Goal: Task Accomplishment & Management: Manage account settings

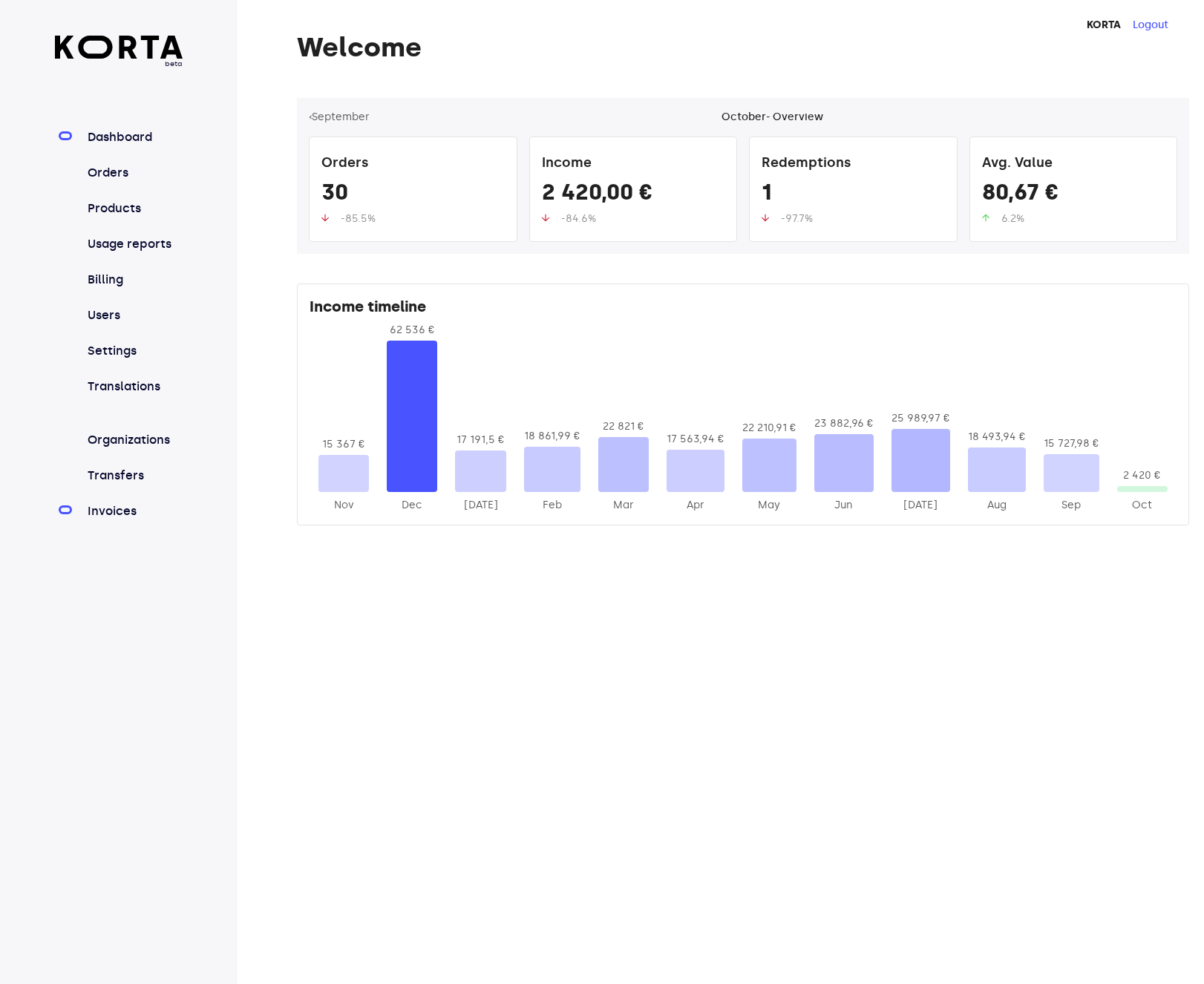
click at [104, 511] on link "Invoices" at bounding box center [134, 511] width 99 height 18
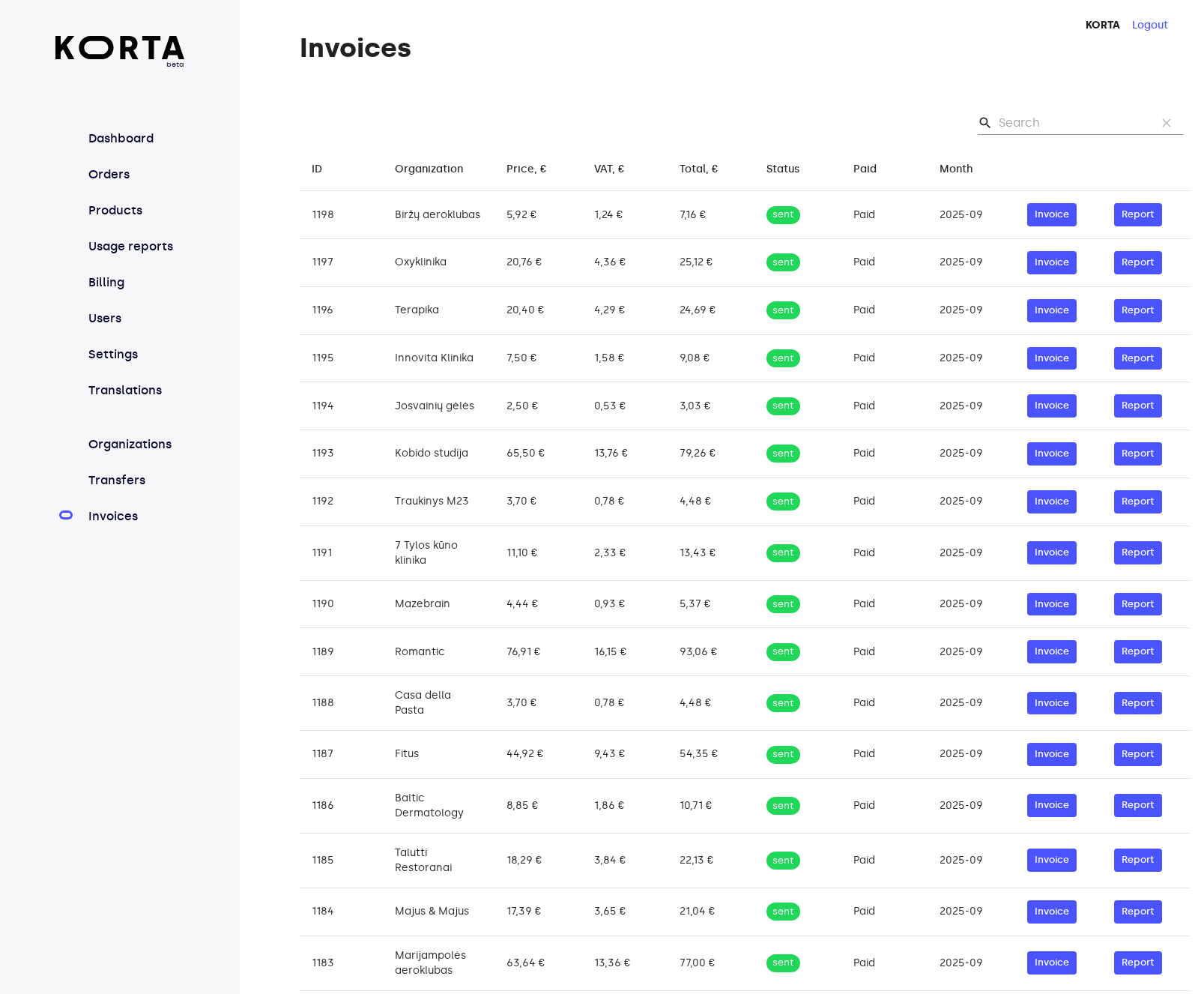
scroll to position [261, 0]
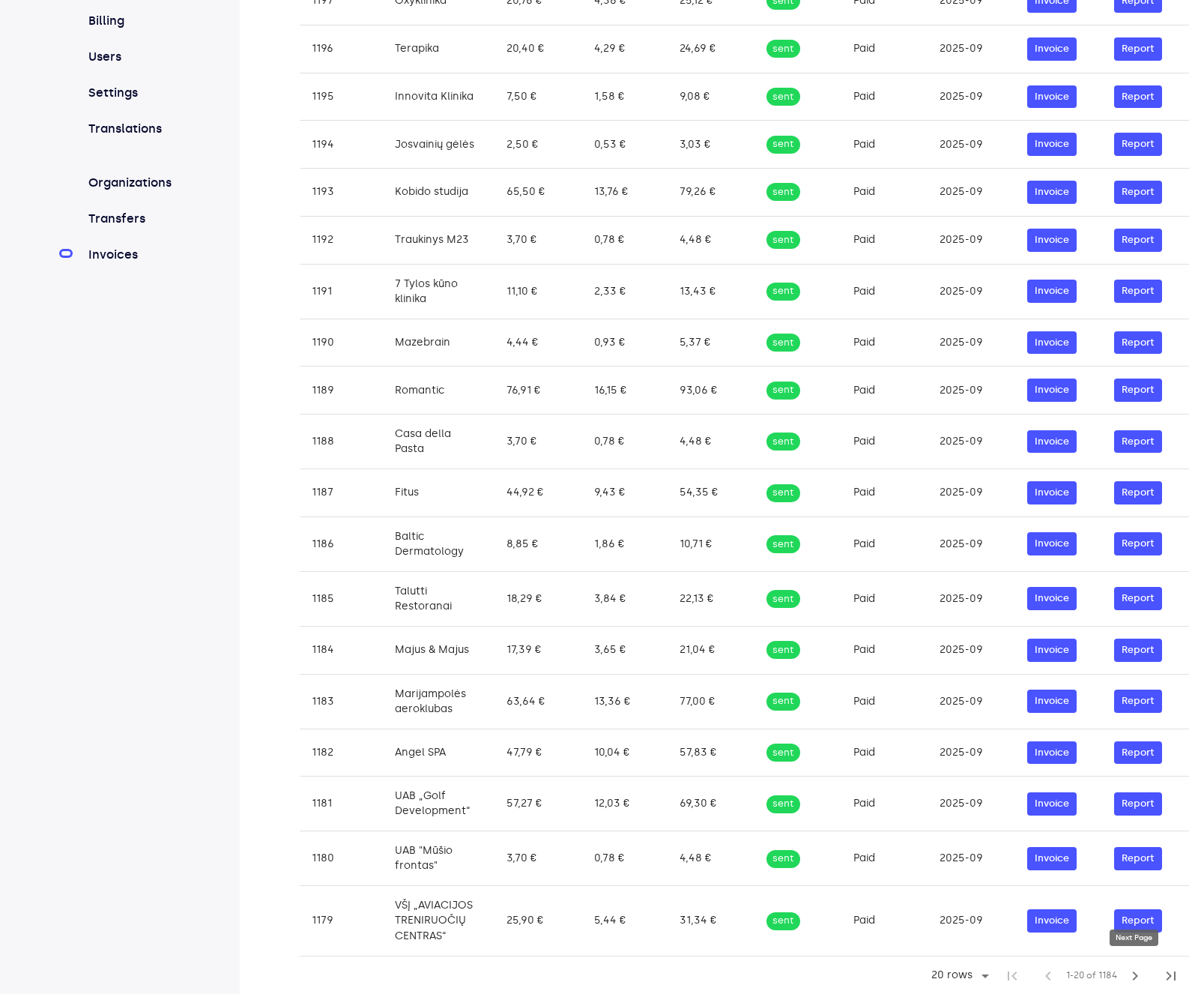
click at [1137, 969] on span "chevron_right" at bounding box center [1135, 976] width 18 height 18
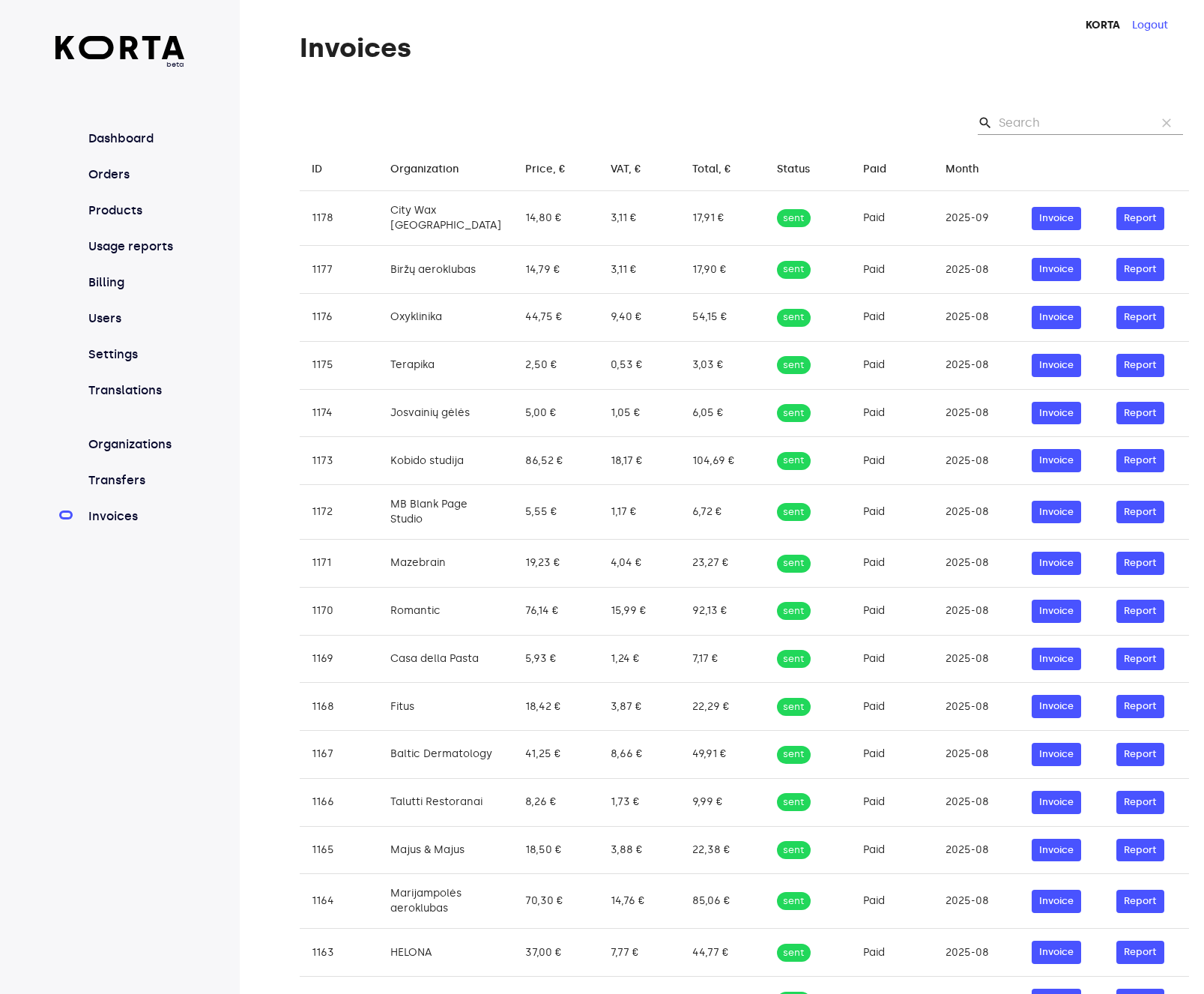
scroll to position [254, 0]
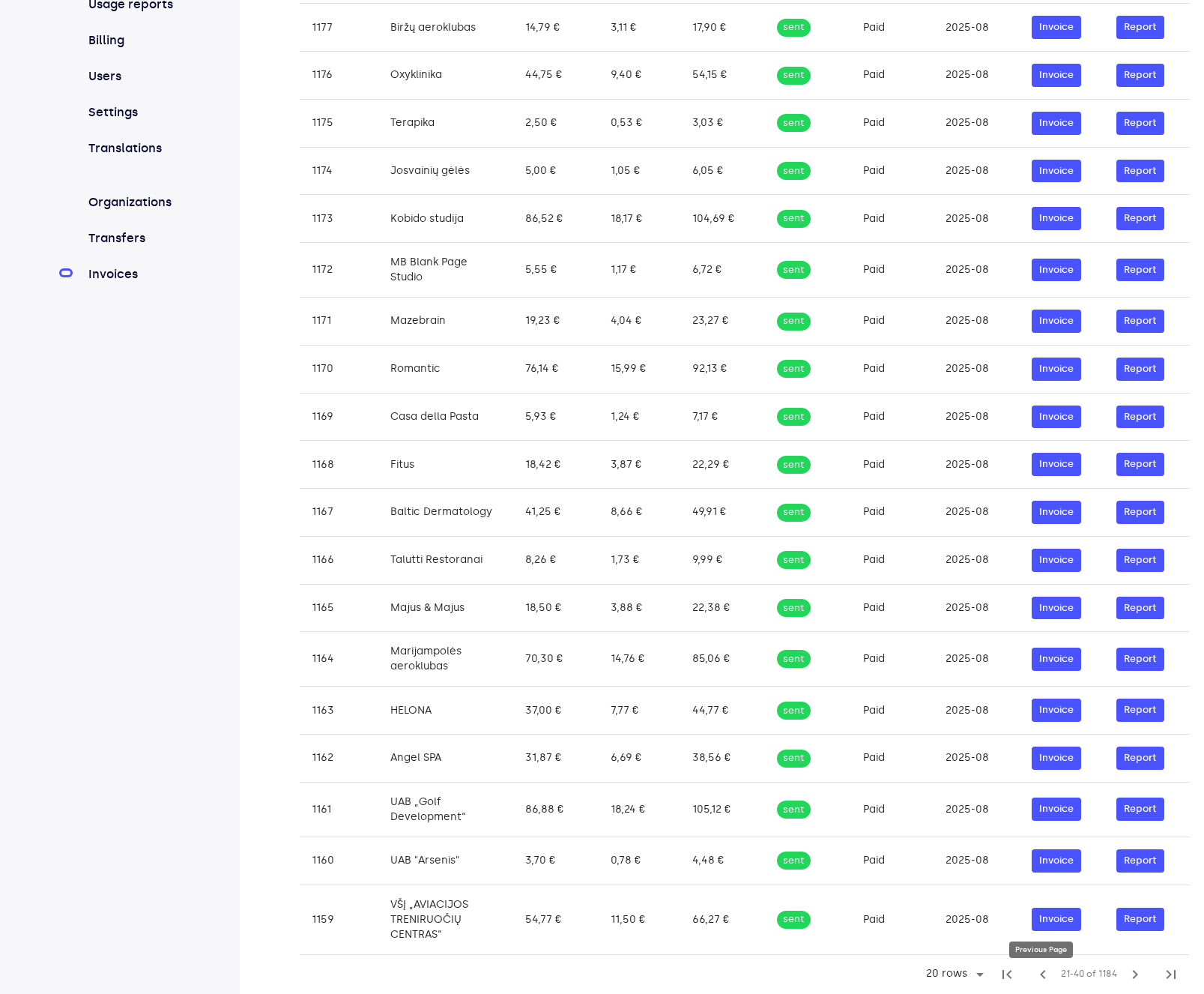
click at [1041, 973] on span "chevron_left" at bounding box center [1043, 974] width 18 height 18
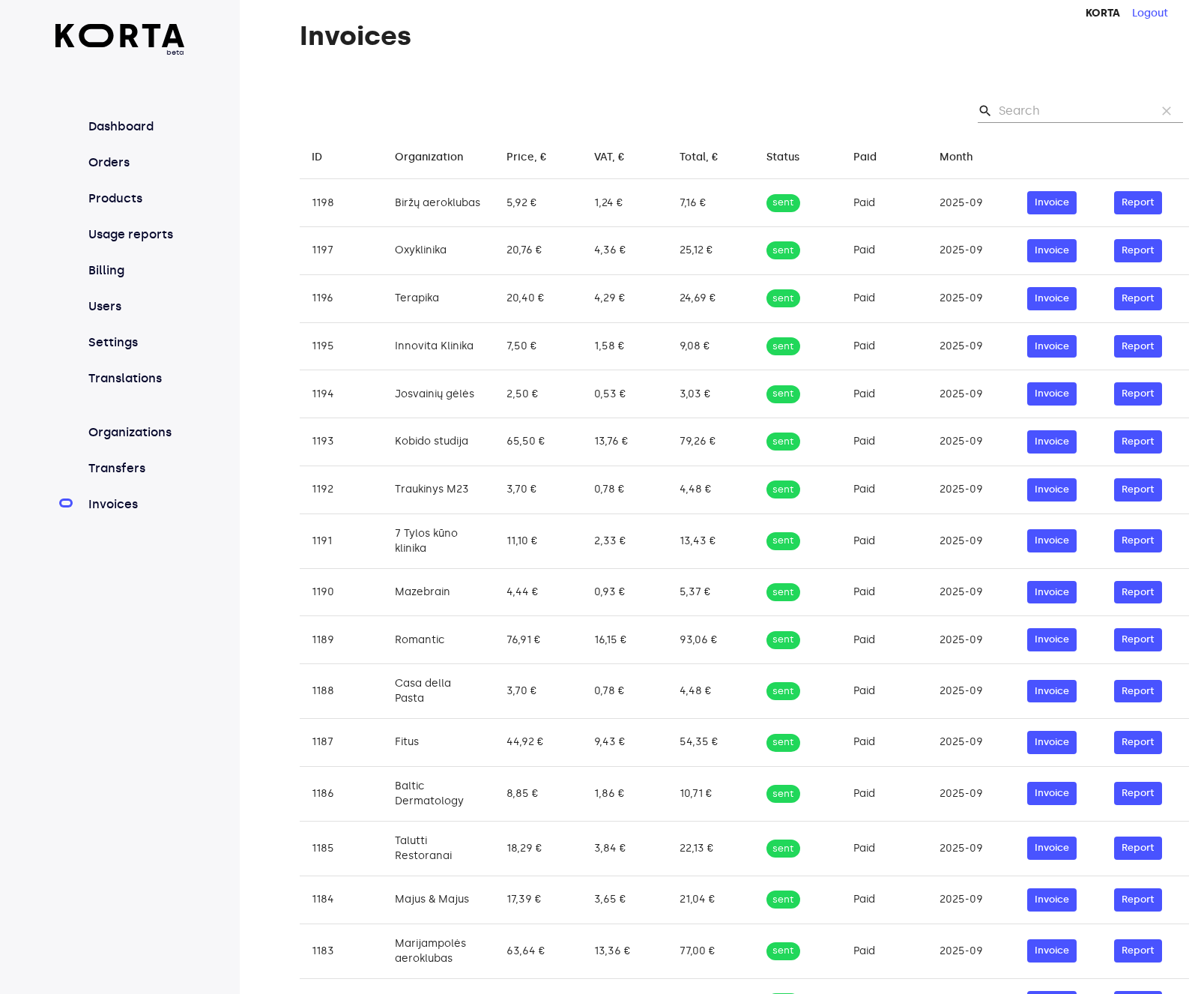
scroll to position [16, 0]
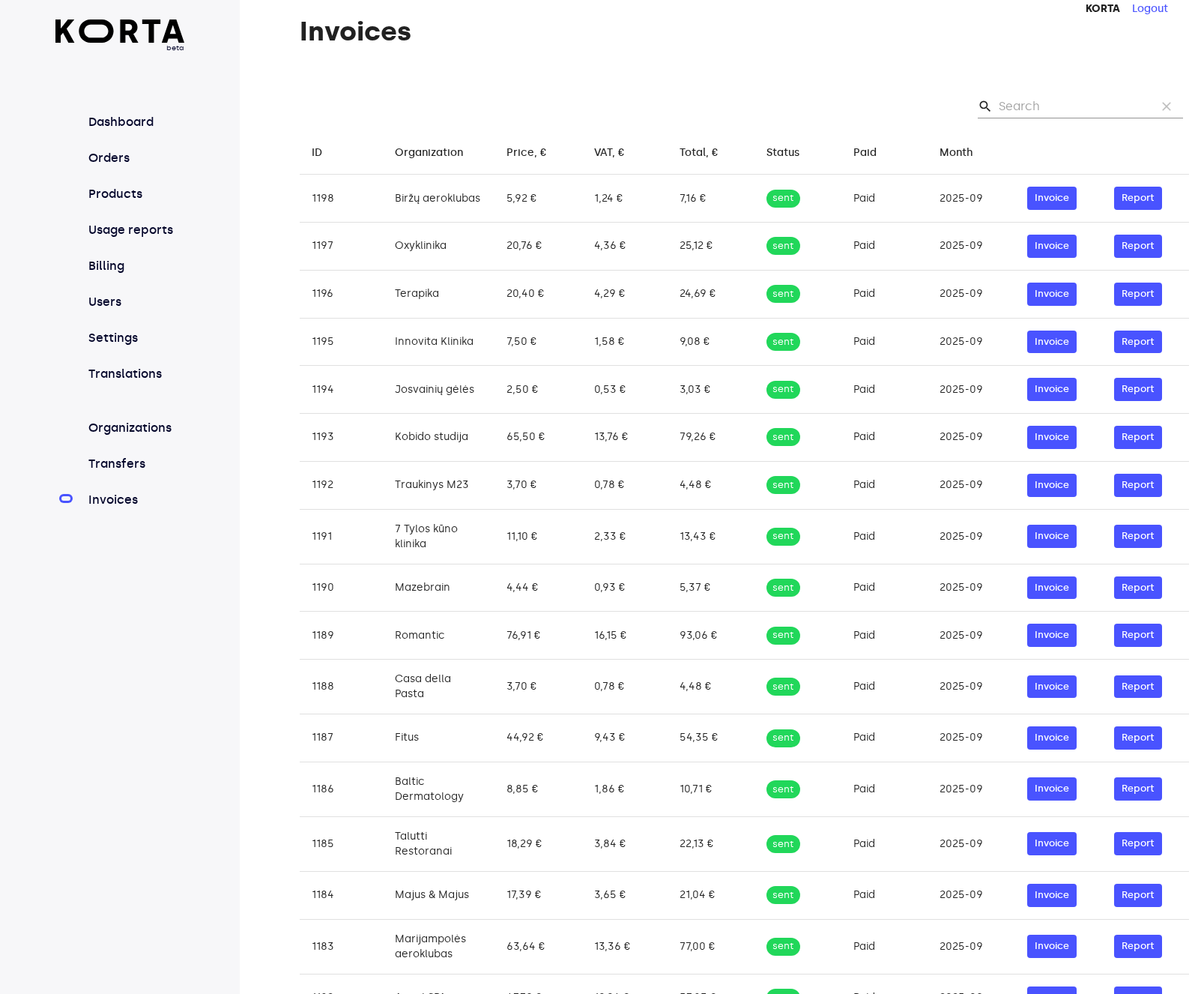
click at [763, 70] on div "Invoices search clear ID arrow_downward Organization arrow_downward Price, € ar…" at bounding box center [722, 628] width 964 height 1224
click at [906, 98] on div "search clear" at bounding box center [744, 106] width 889 height 48
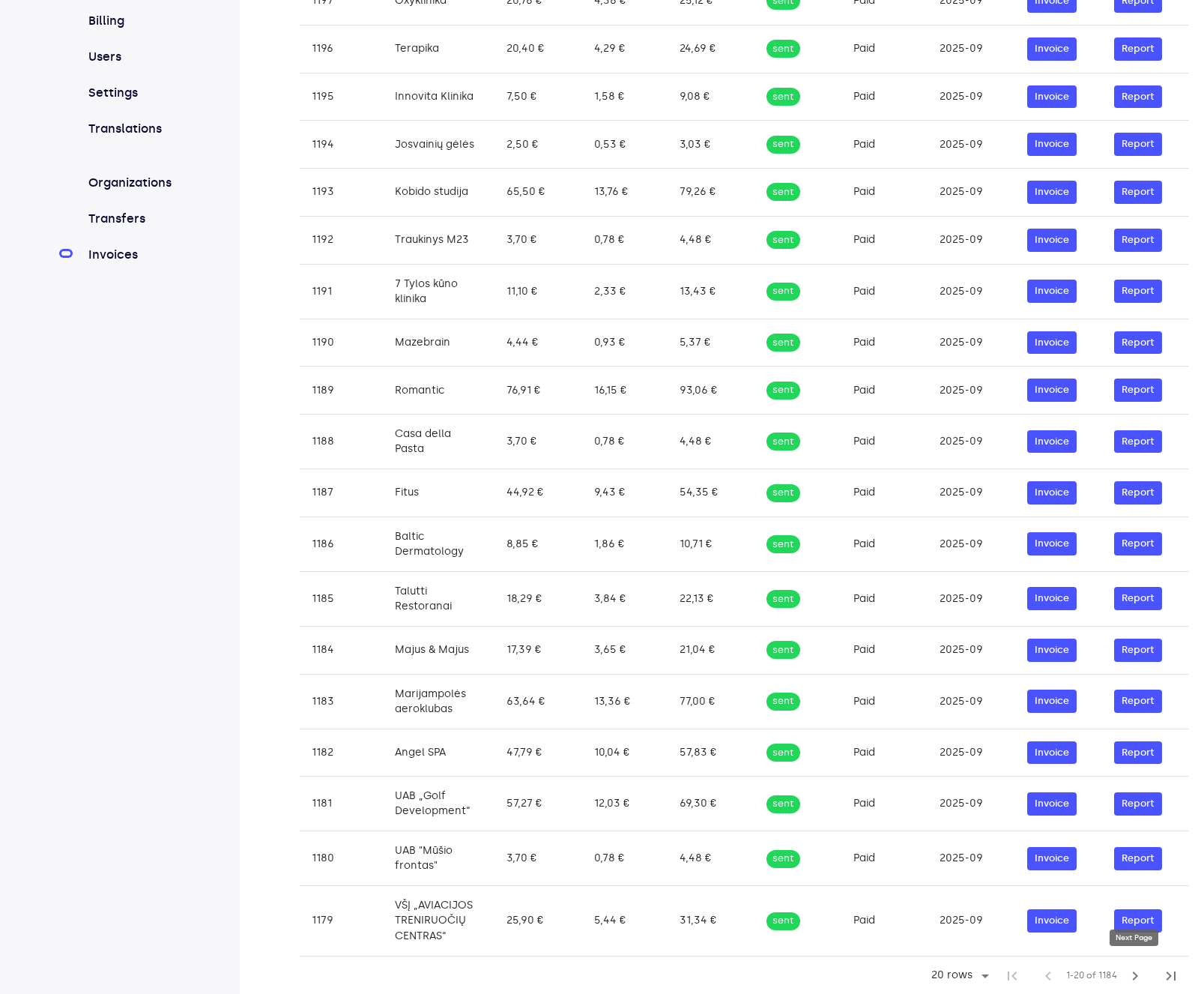
click at [1129, 983] on button "chevron_right" at bounding box center [1135, 976] width 36 height 36
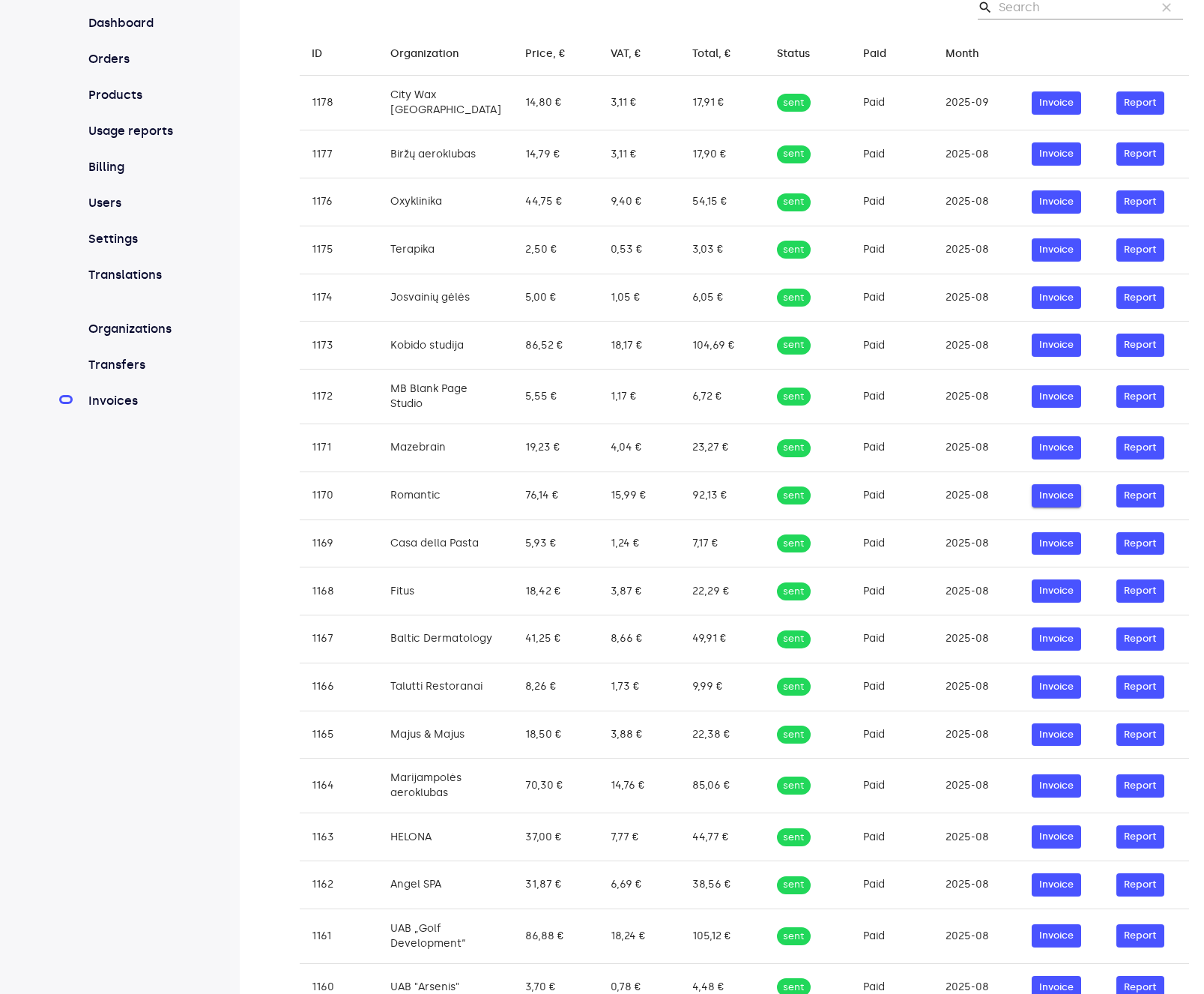
scroll to position [254, 0]
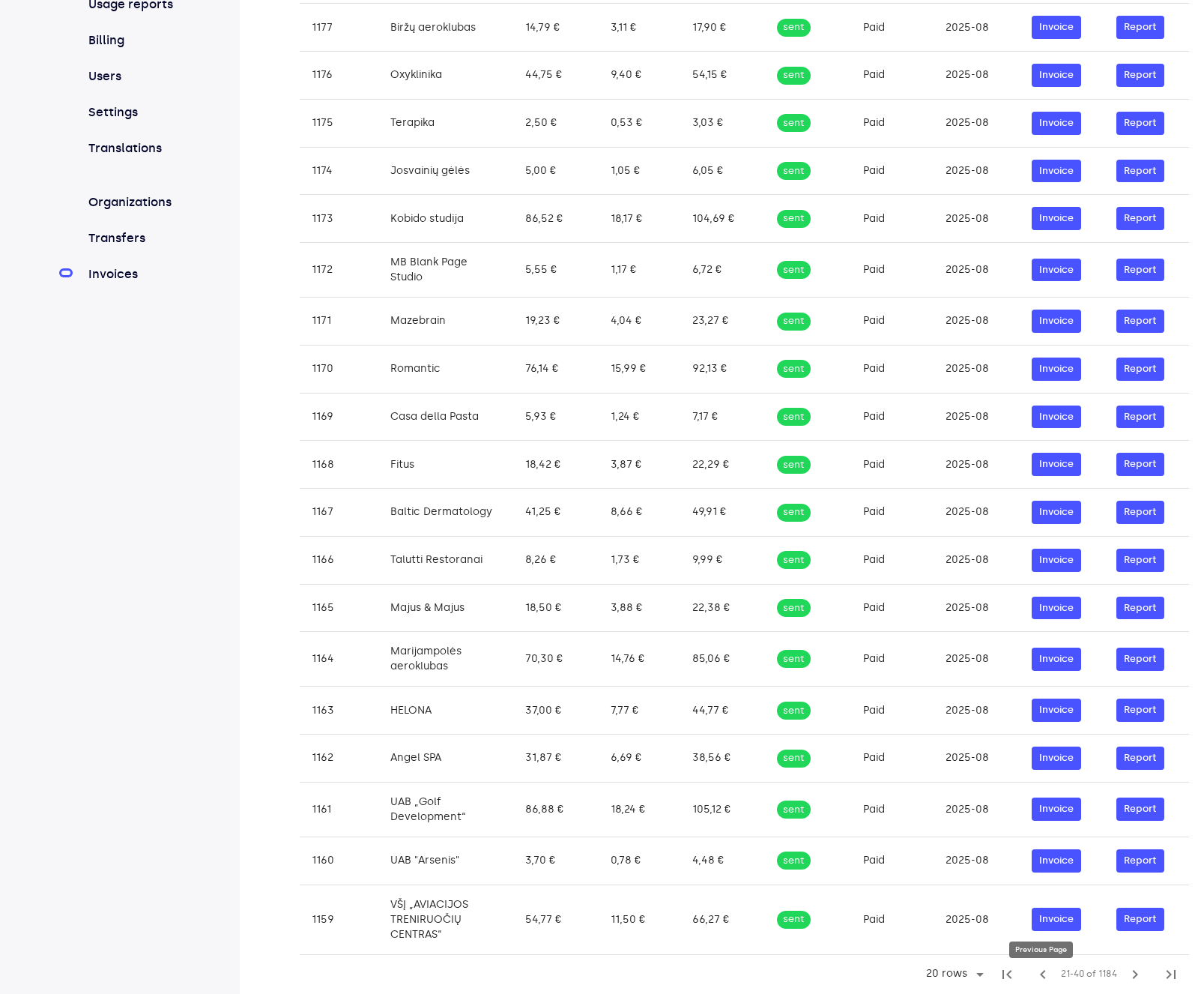
click at [1048, 982] on span "chevron_left" at bounding box center [1043, 974] width 18 height 18
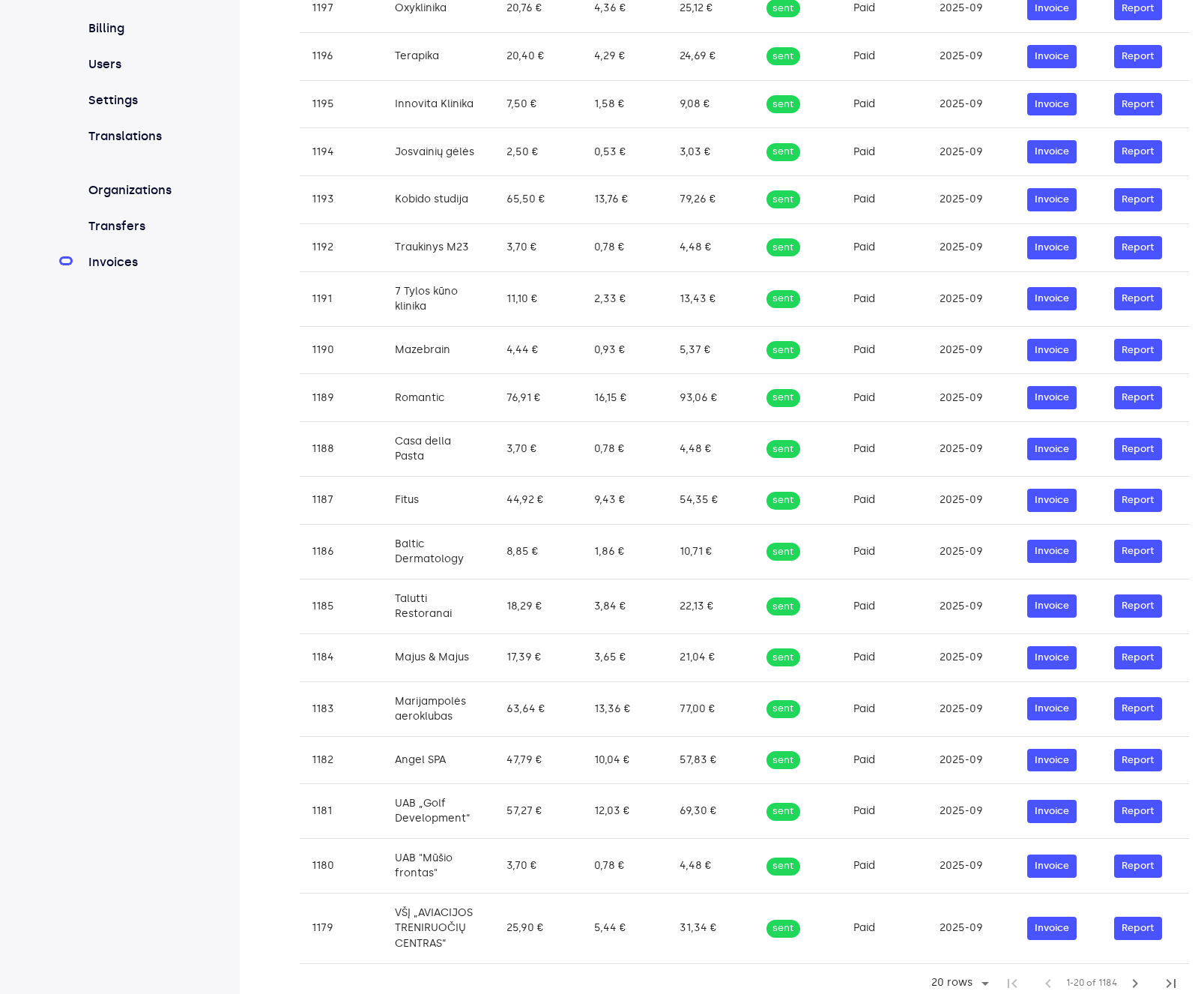
scroll to position [0, 0]
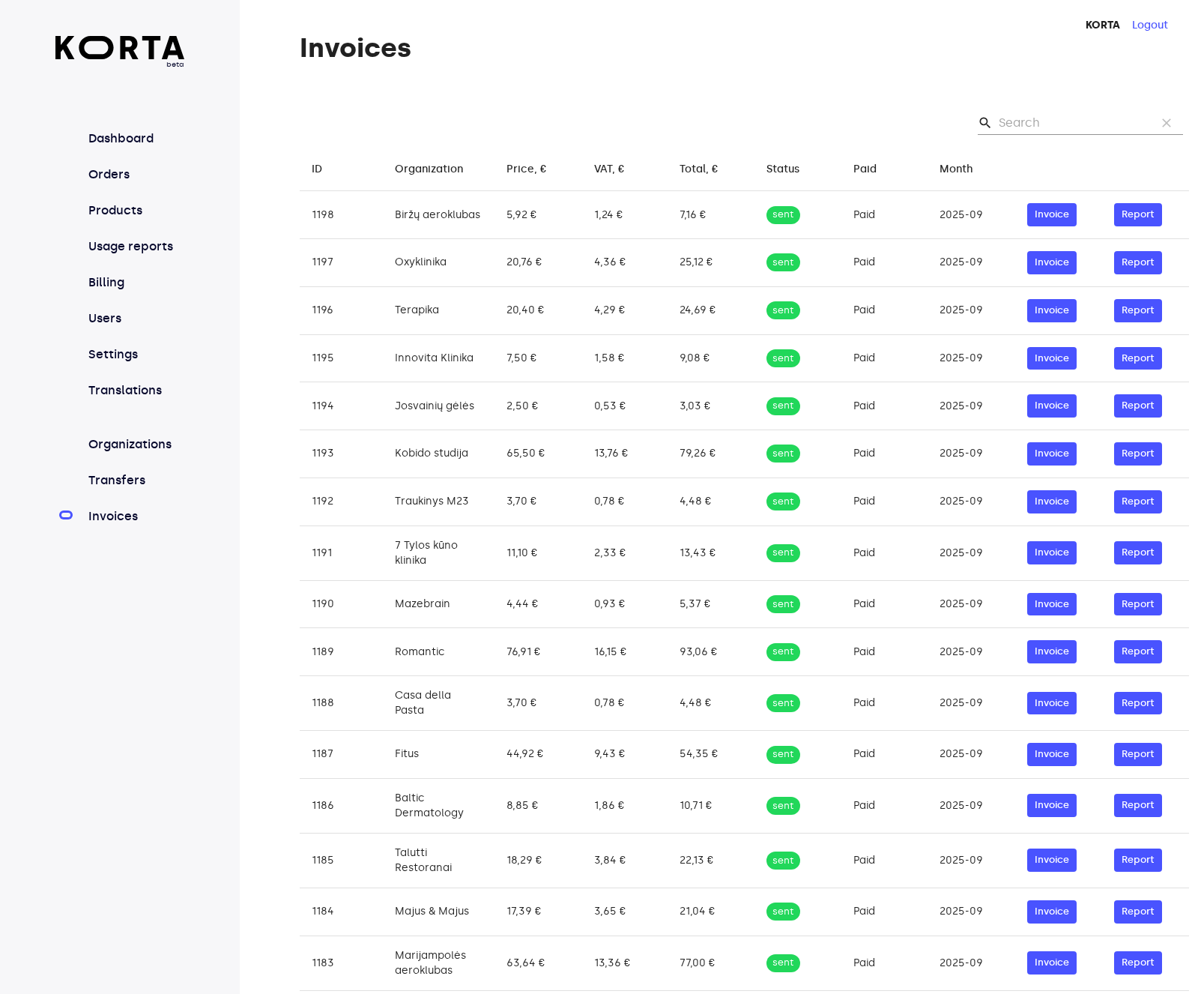
click at [439, 87] on div "Invoices search clear ID arrow_downward Organization arrow_downward Price, € ar…" at bounding box center [722, 645] width 964 height 1224
click at [831, 70] on div "Invoices search clear ID arrow_downward Organization arrow_downward Price, € ar…" at bounding box center [722, 645] width 964 height 1224
